Goal: Navigation & Orientation: Find specific page/section

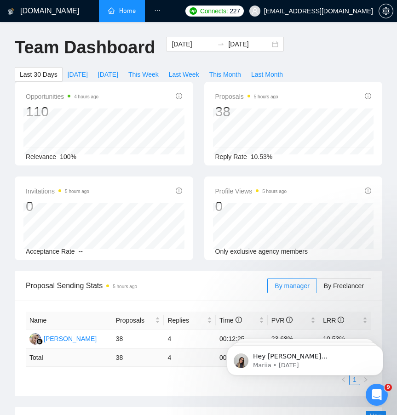
click at [120, 7] on link "Home" at bounding box center [122, 11] width 28 height 8
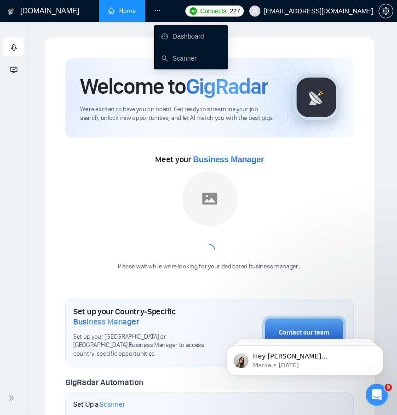
click at [160, 8] on icon "ellipsis" at bounding box center [157, 10] width 6 height 6
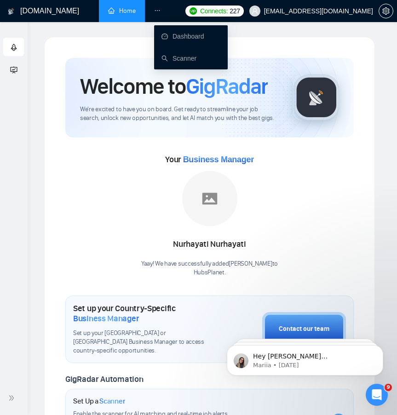
click at [154, 9] on icon "ellipsis" at bounding box center [157, 10] width 6 height 6
click at [168, 36] on link "Dashboard" at bounding box center [183, 36] width 43 height 7
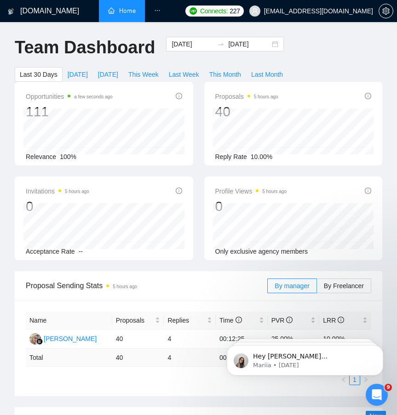
click at [125, 8] on link "Home" at bounding box center [122, 11] width 28 height 8
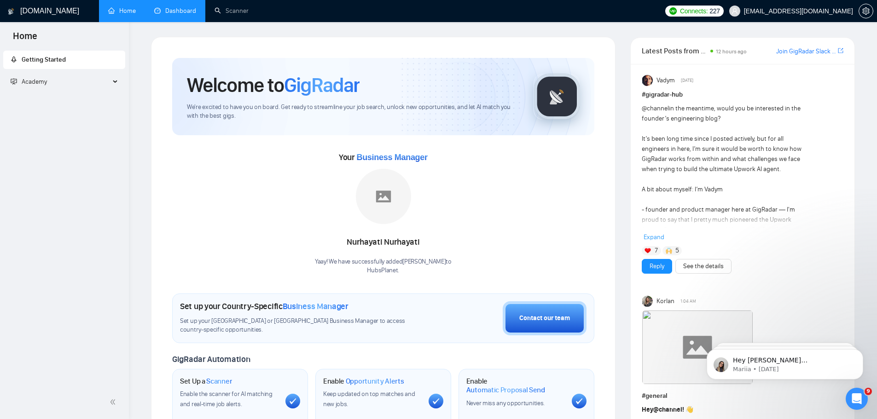
click at [178, 11] on link "Dashboard" at bounding box center [175, 11] width 42 height 8
